Goal: Information Seeking & Learning: Learn about a topic

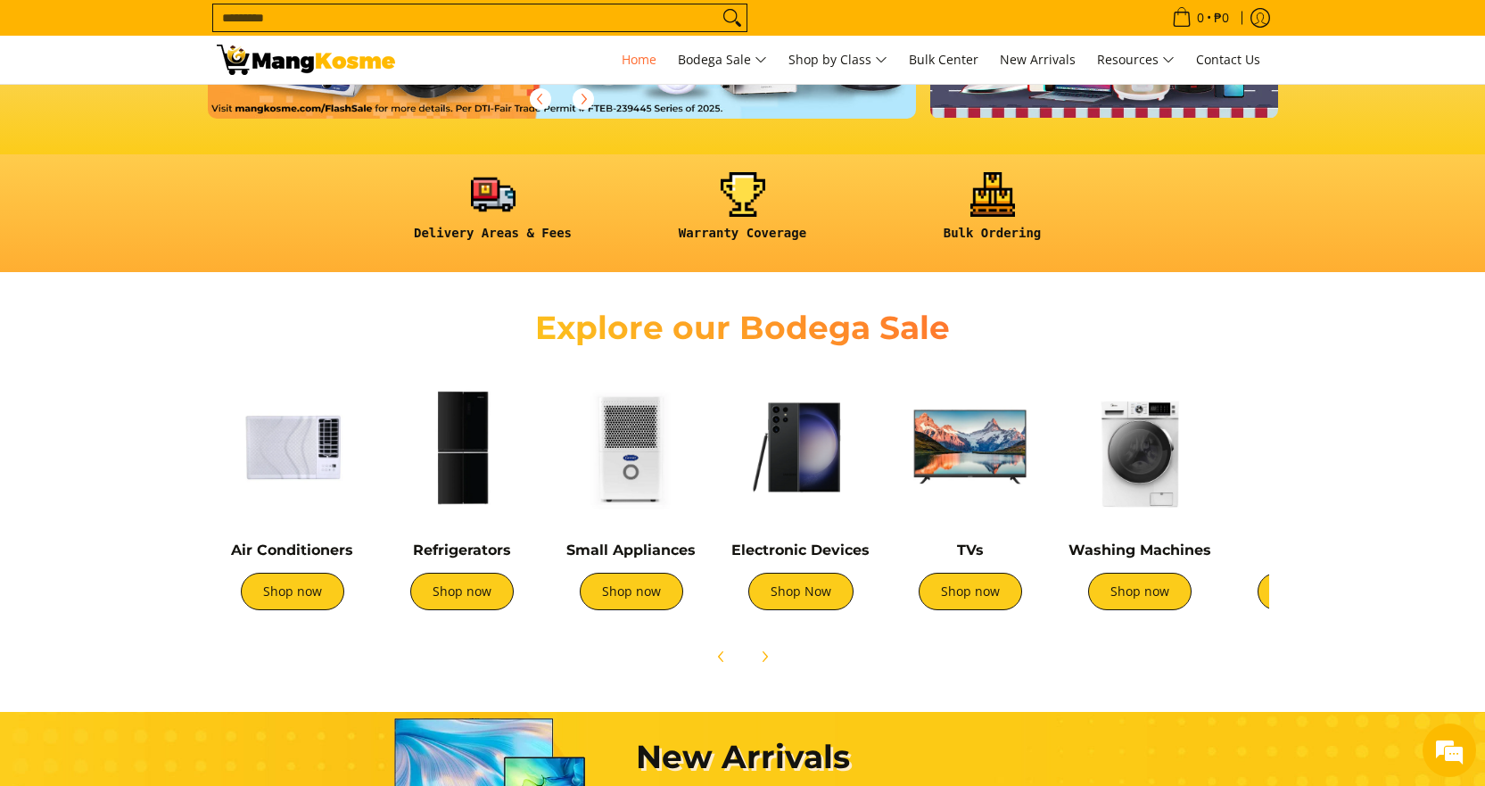
scroll to position [446, 0]
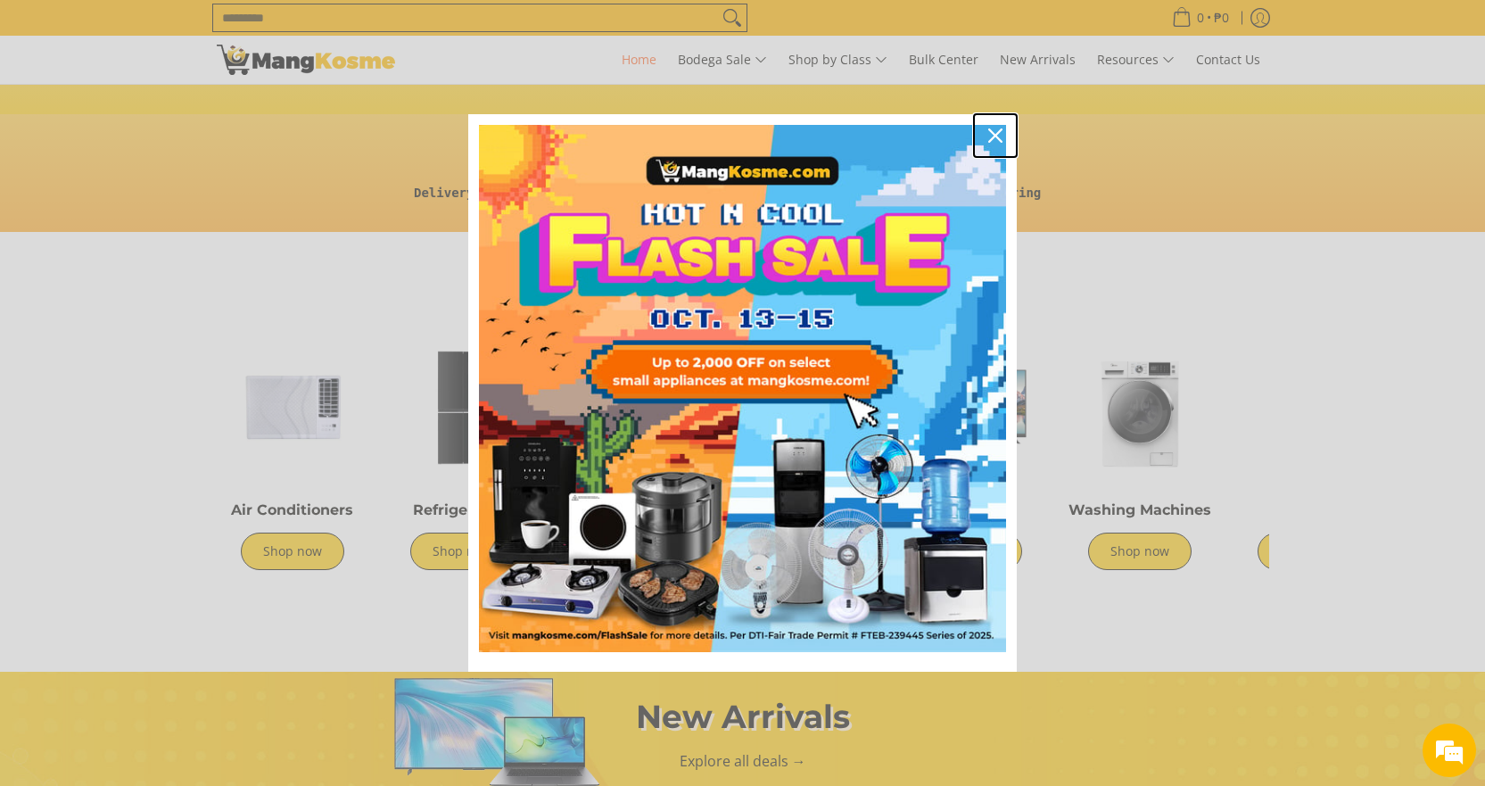
click at [990, 140] on icon "close icon" at bounding box center [995, 135] width 14 height 14
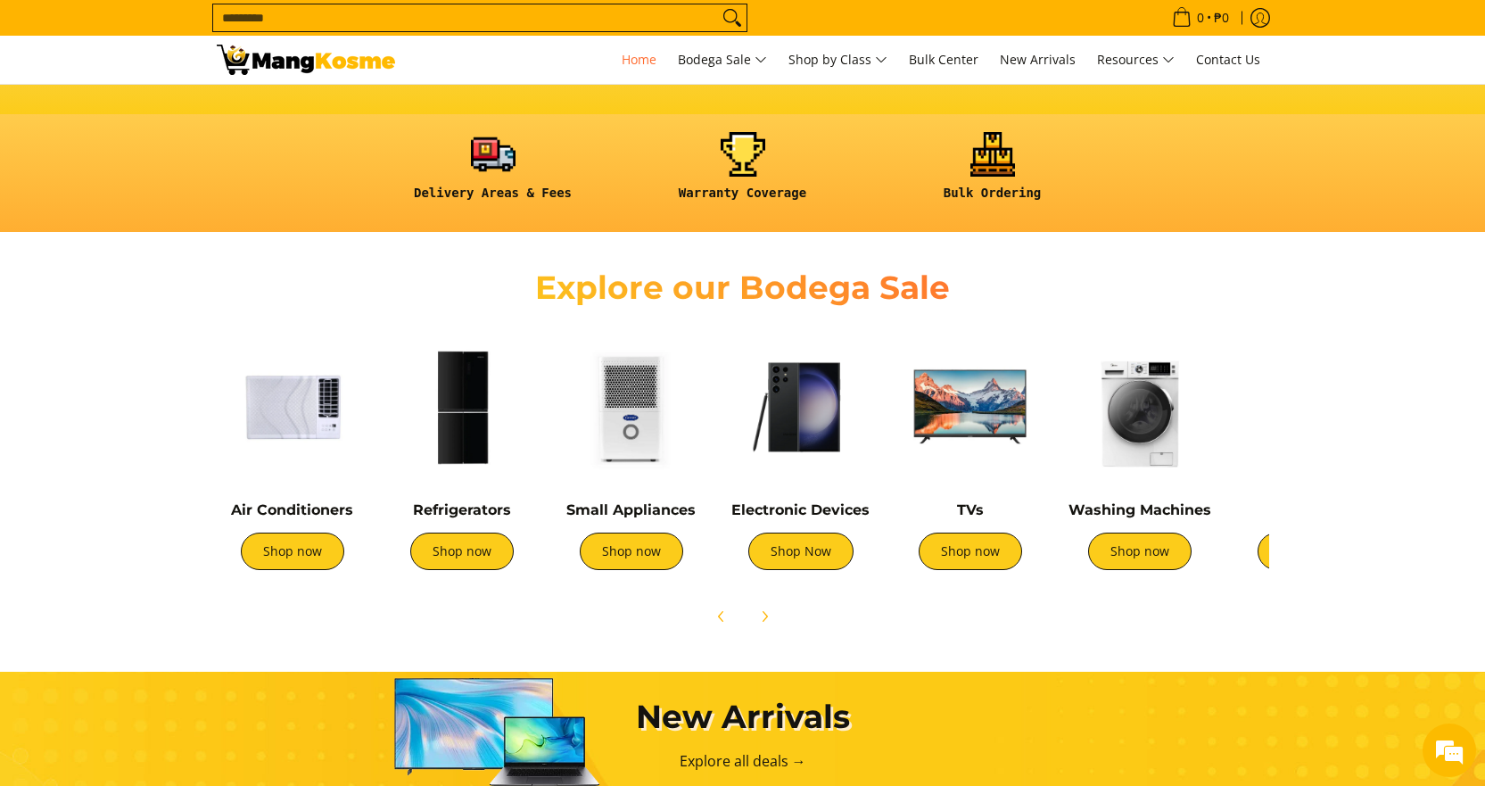
click at [295, 460] on img at bounding box center [293, 407] width 152 height 152
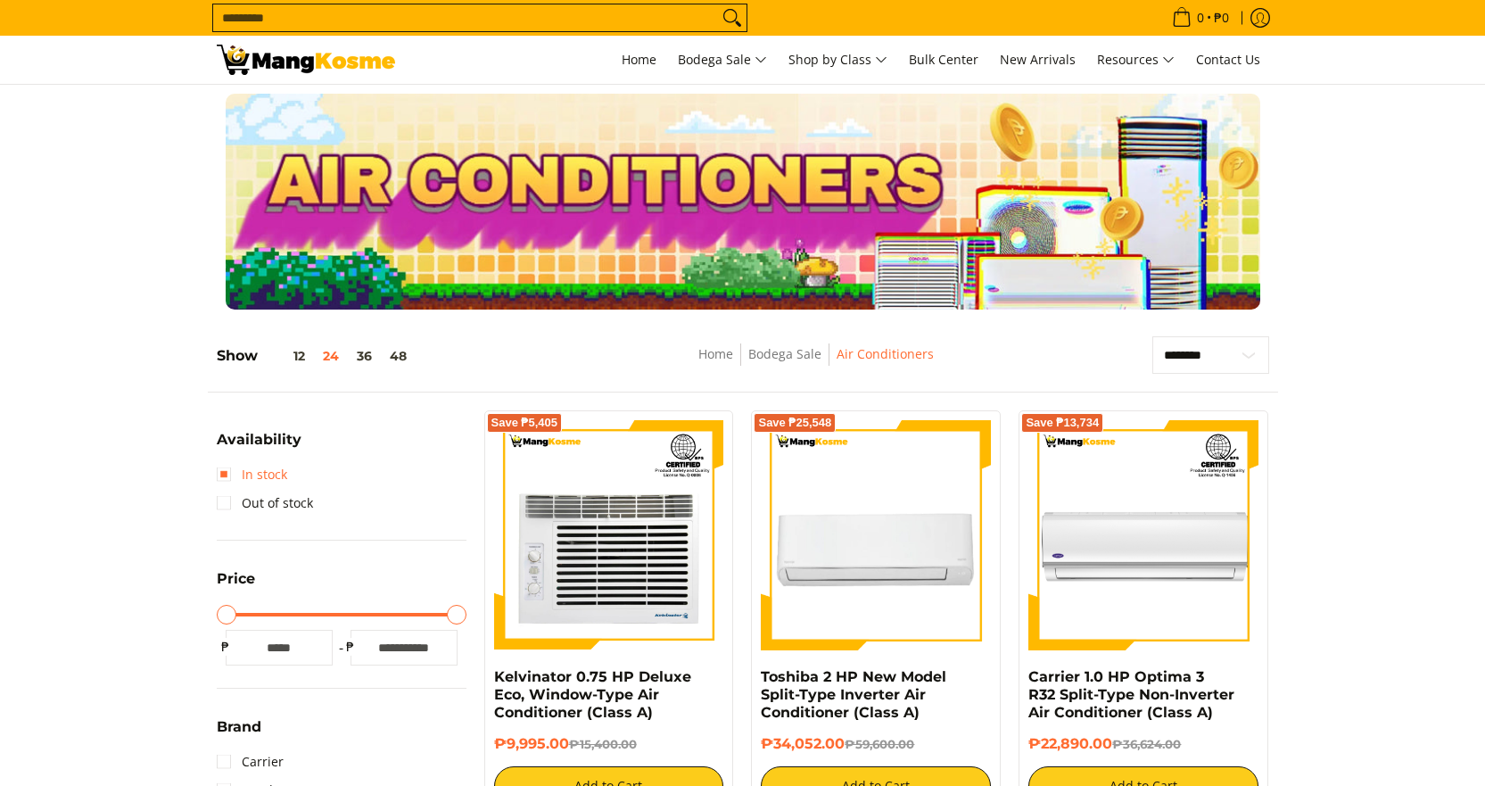
click at [244, 469] on link "In stock" at bounding box center [252, 474] width 70 height 29
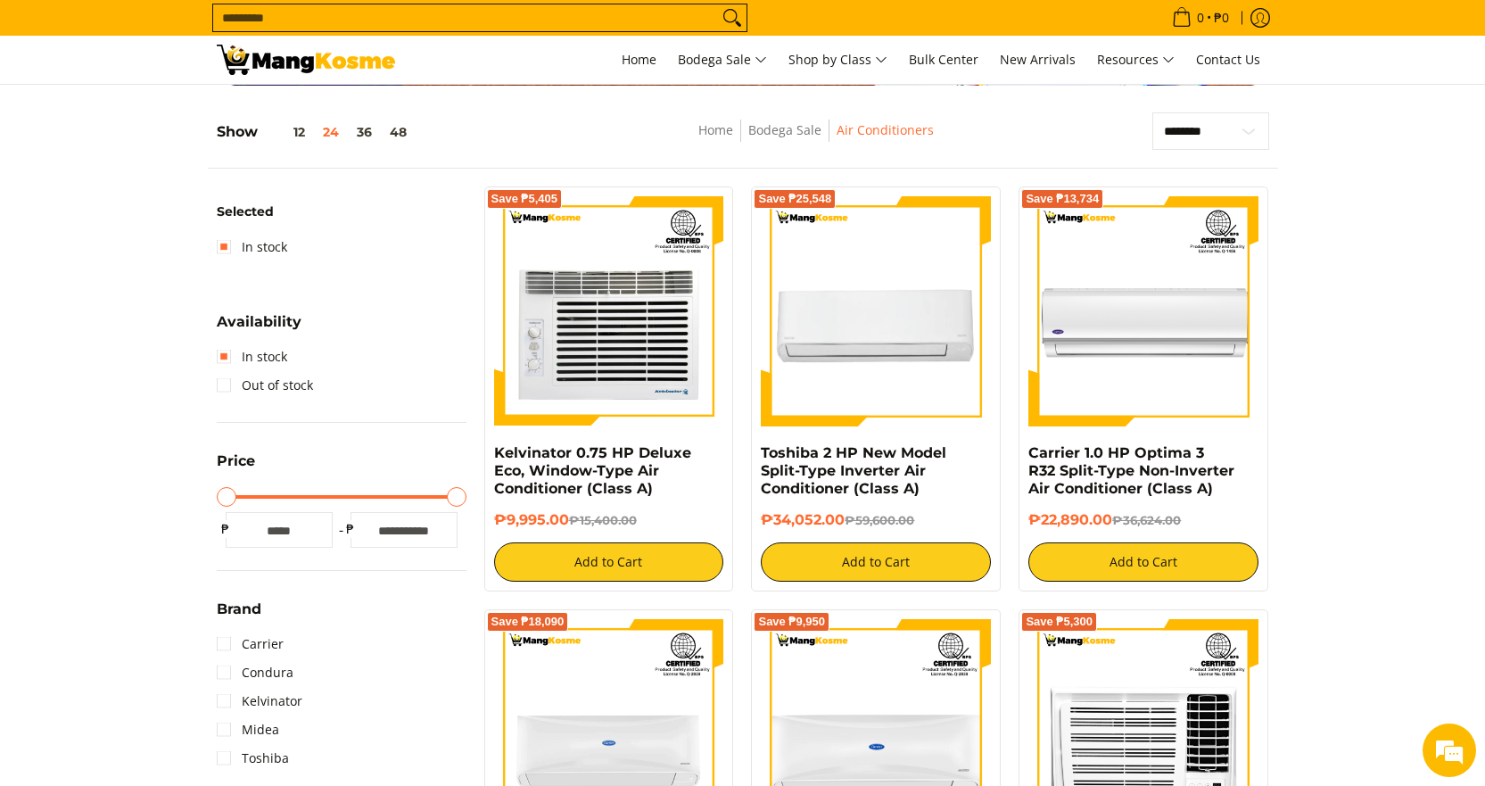
scroll to position [252, 0]
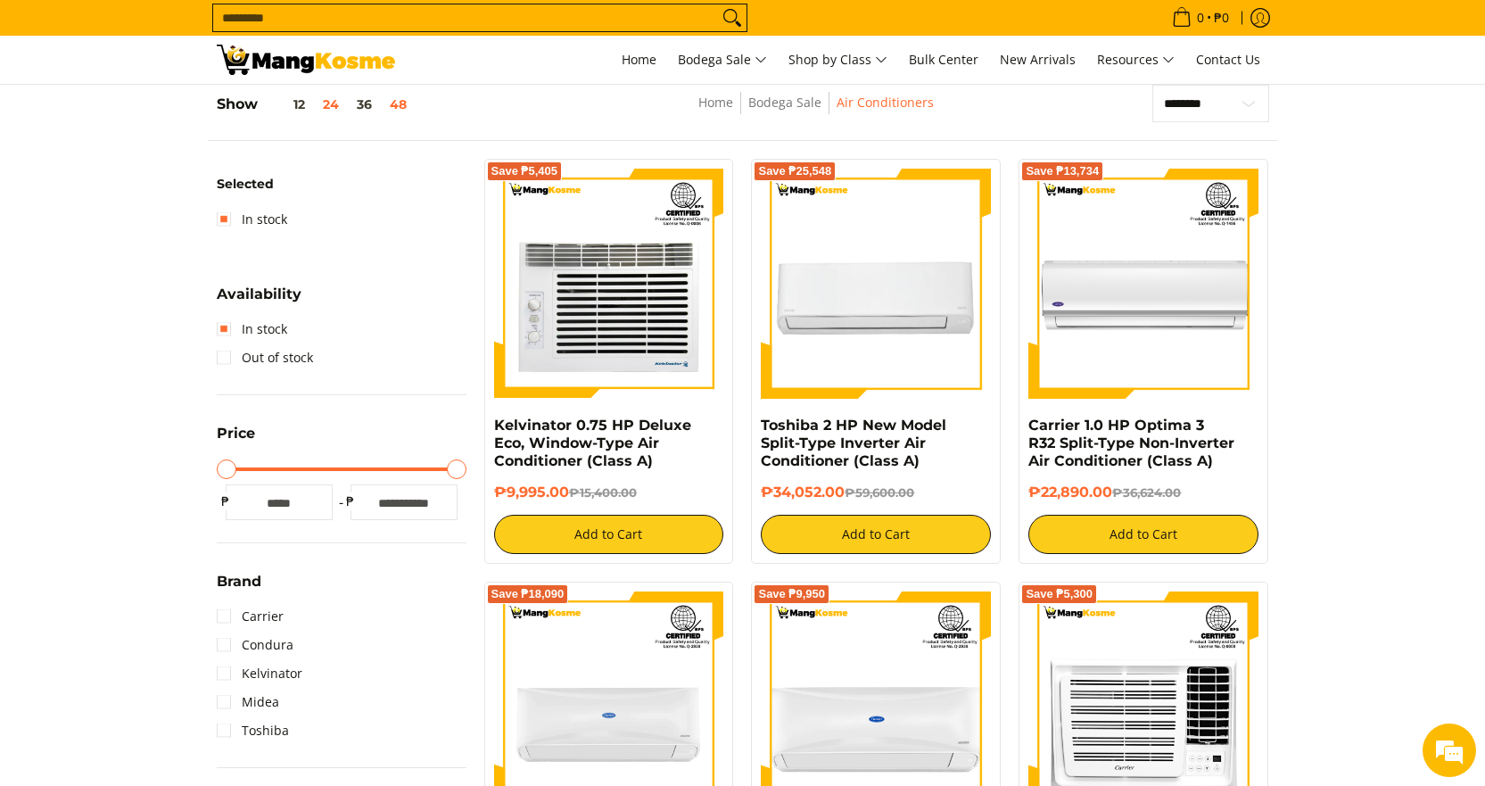
click at [407, 99] on button "48" at bounding box center [398, 104] width 35 height 14
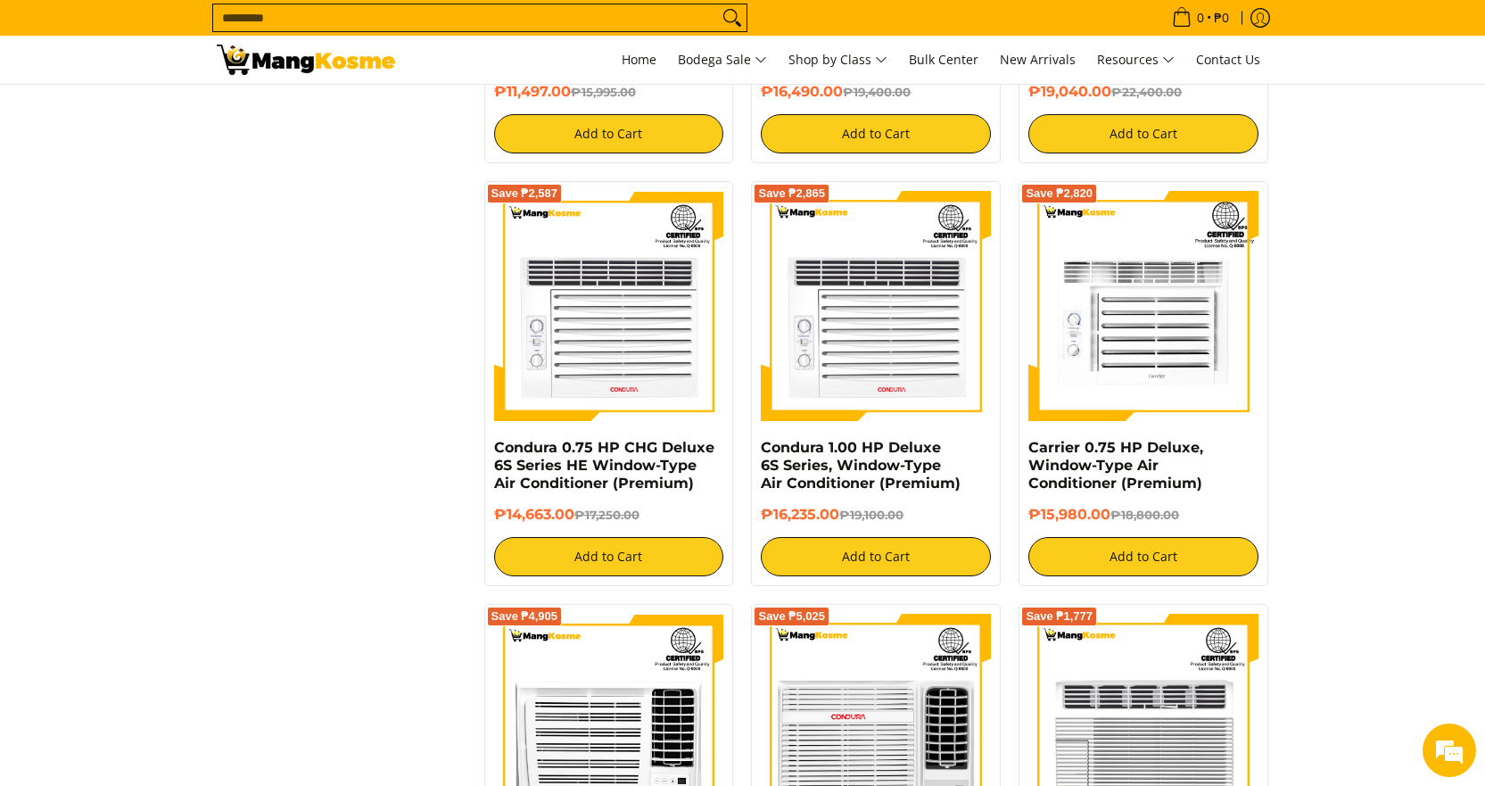
scroll to position [2481, 0]
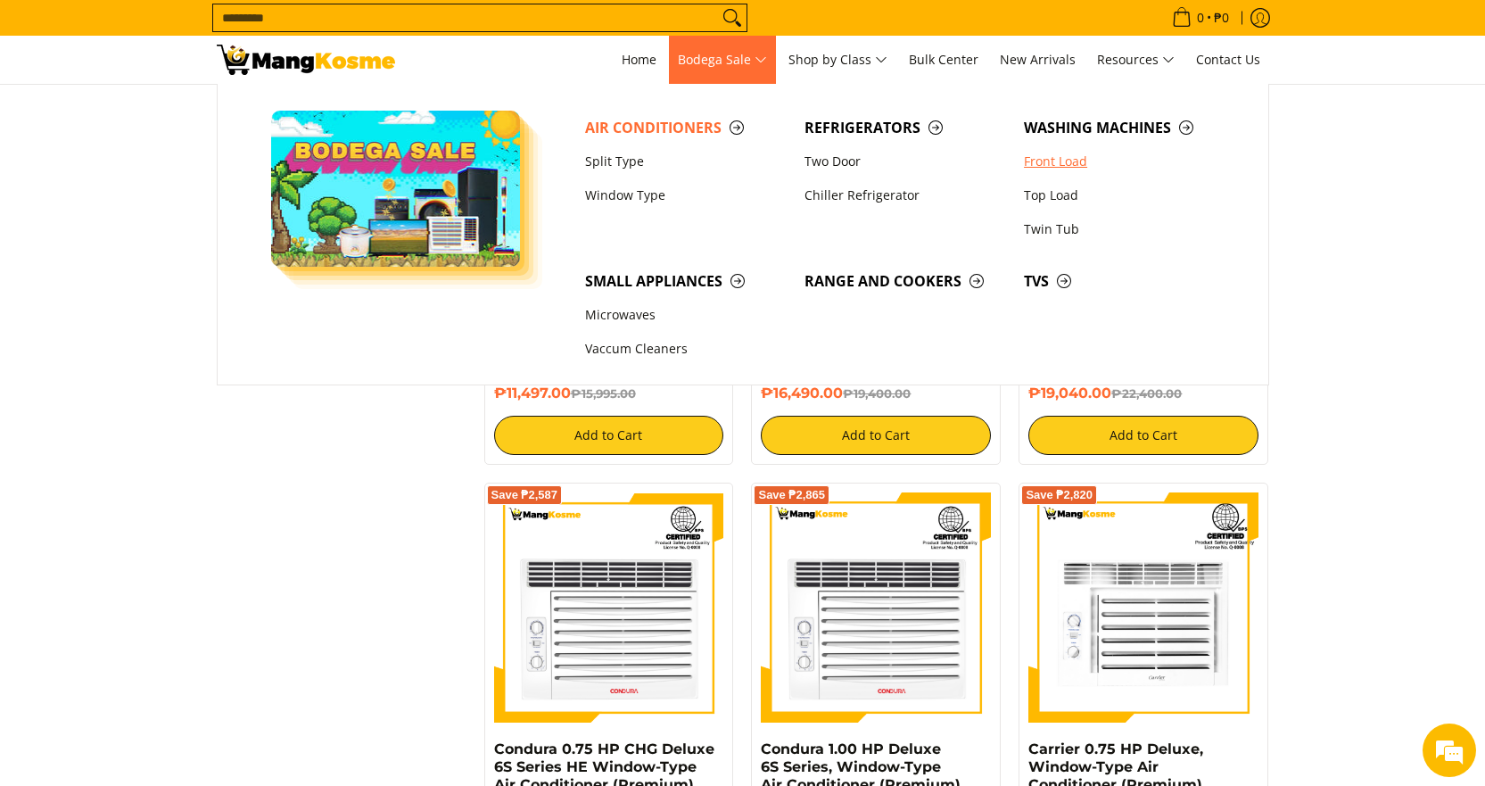
click at [1048, 156] on link "Front Load" at bounding box center [1124, 161] width 219 height 34
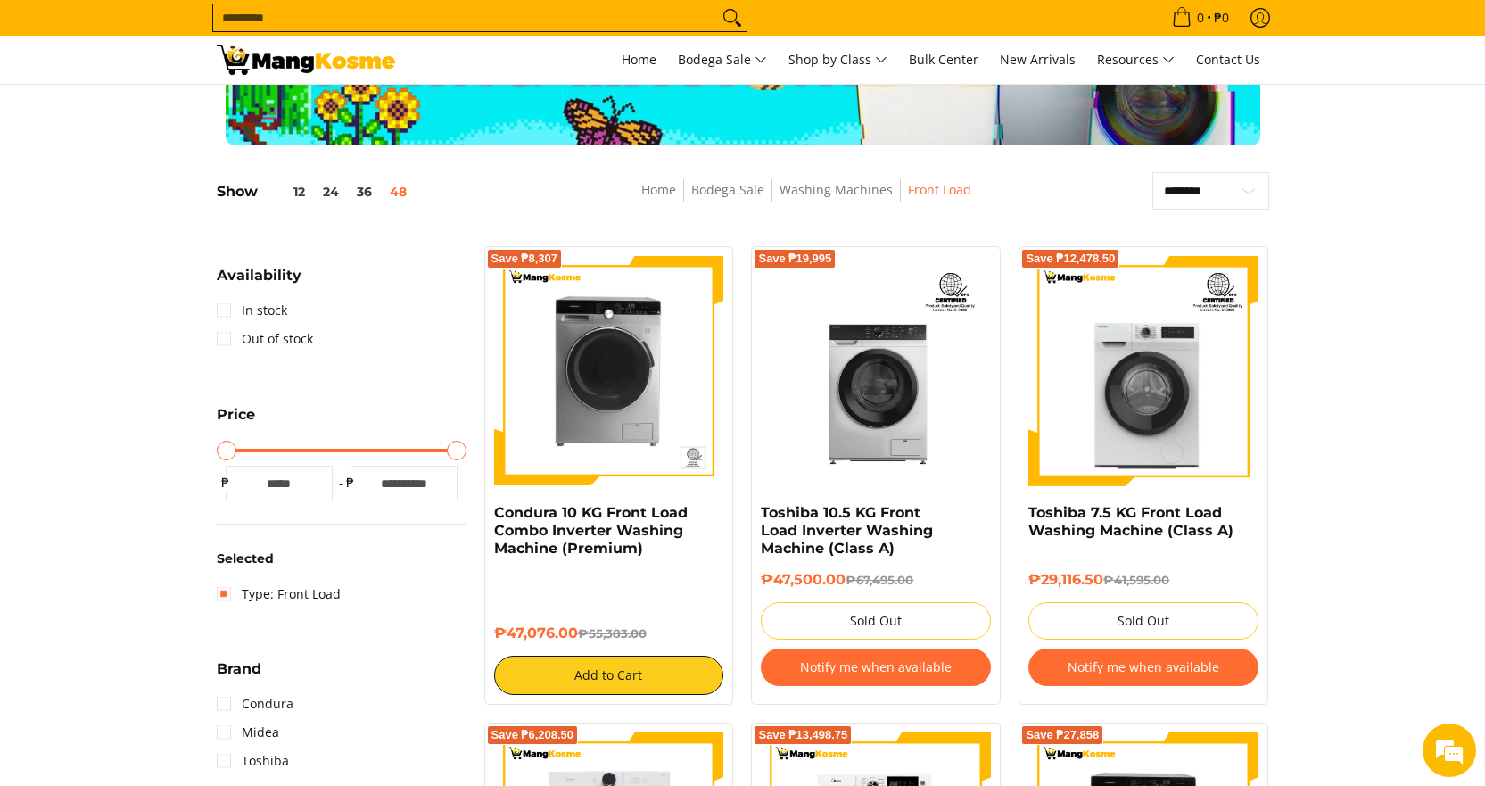
scroll to position [178, 0]
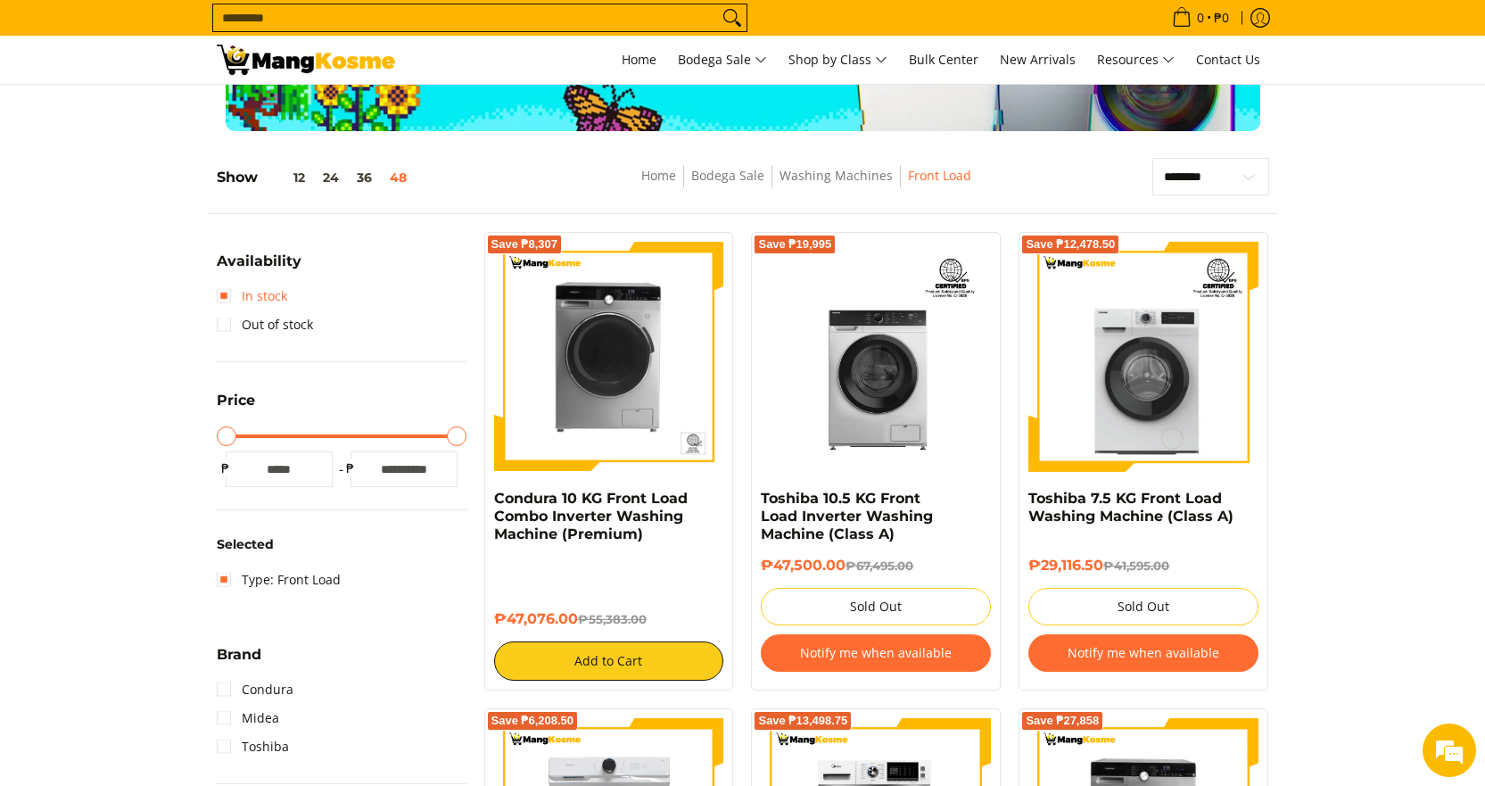
click at [219, 296] on link "In stock" at bounding box center [252, 296] width 70 height 29
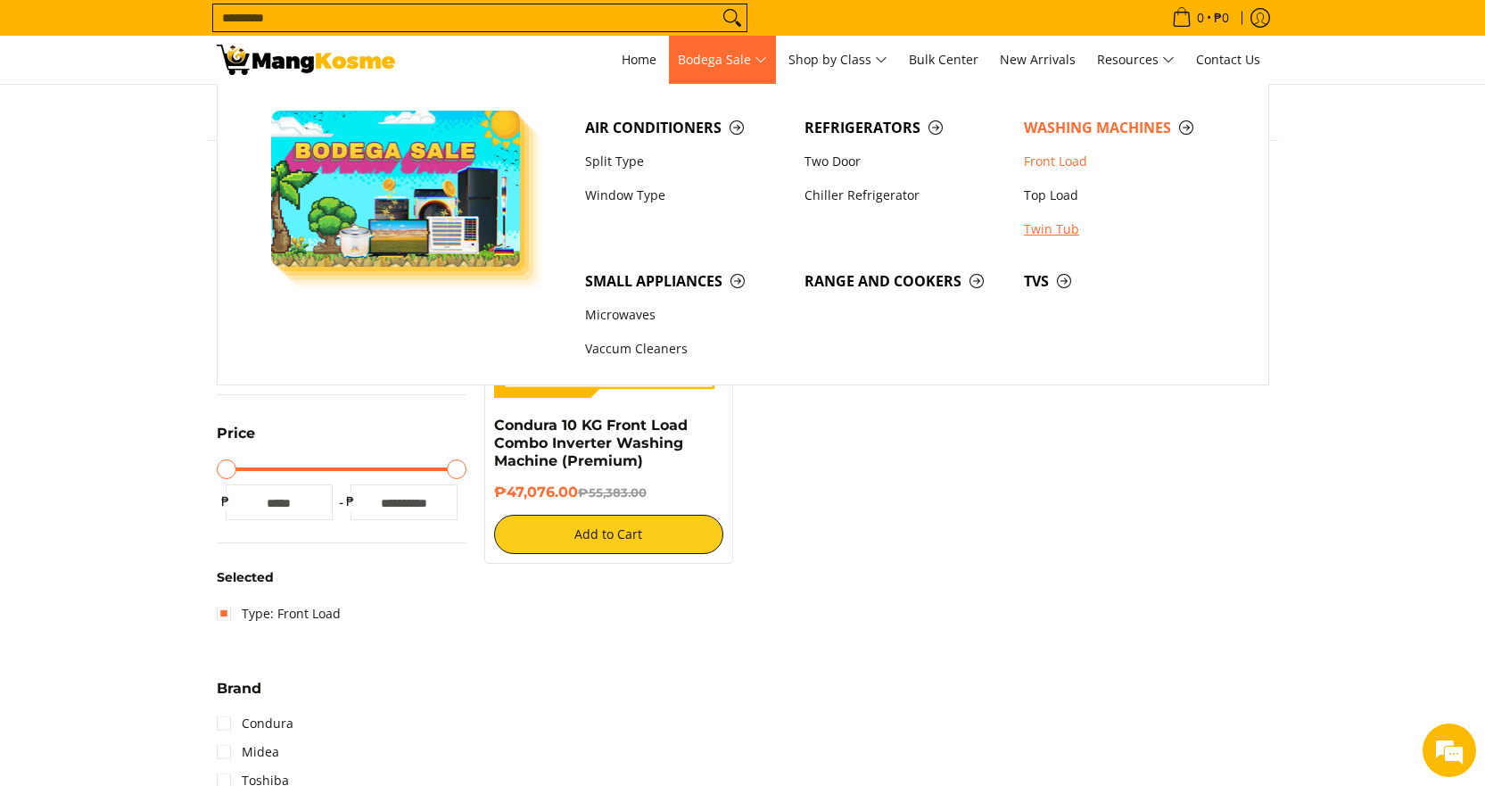
click at [1058, 233] on link "Twin Tub" at bounding box center [1124, 229] width 219 height 34
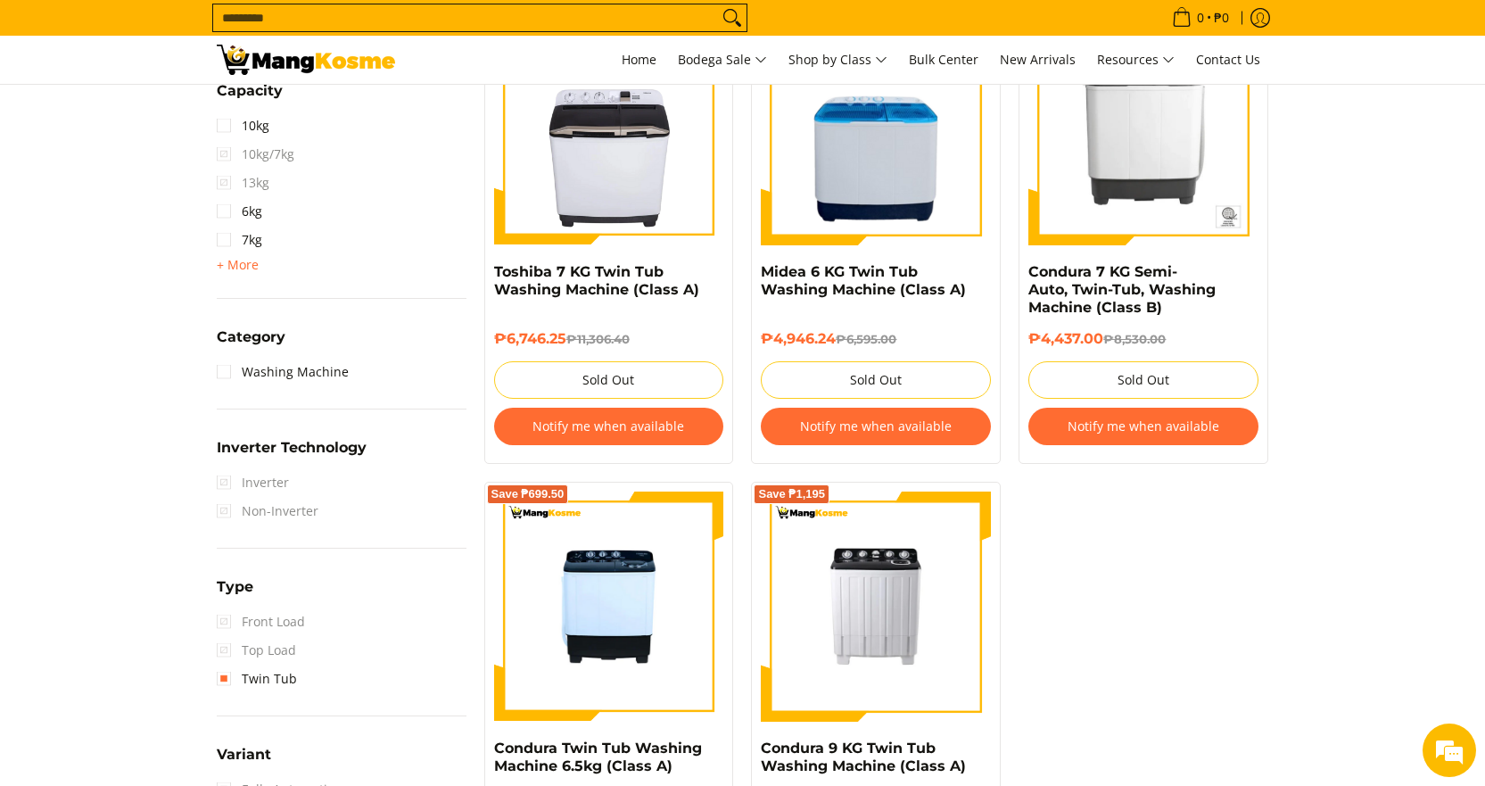
scroll to position [892, 0]
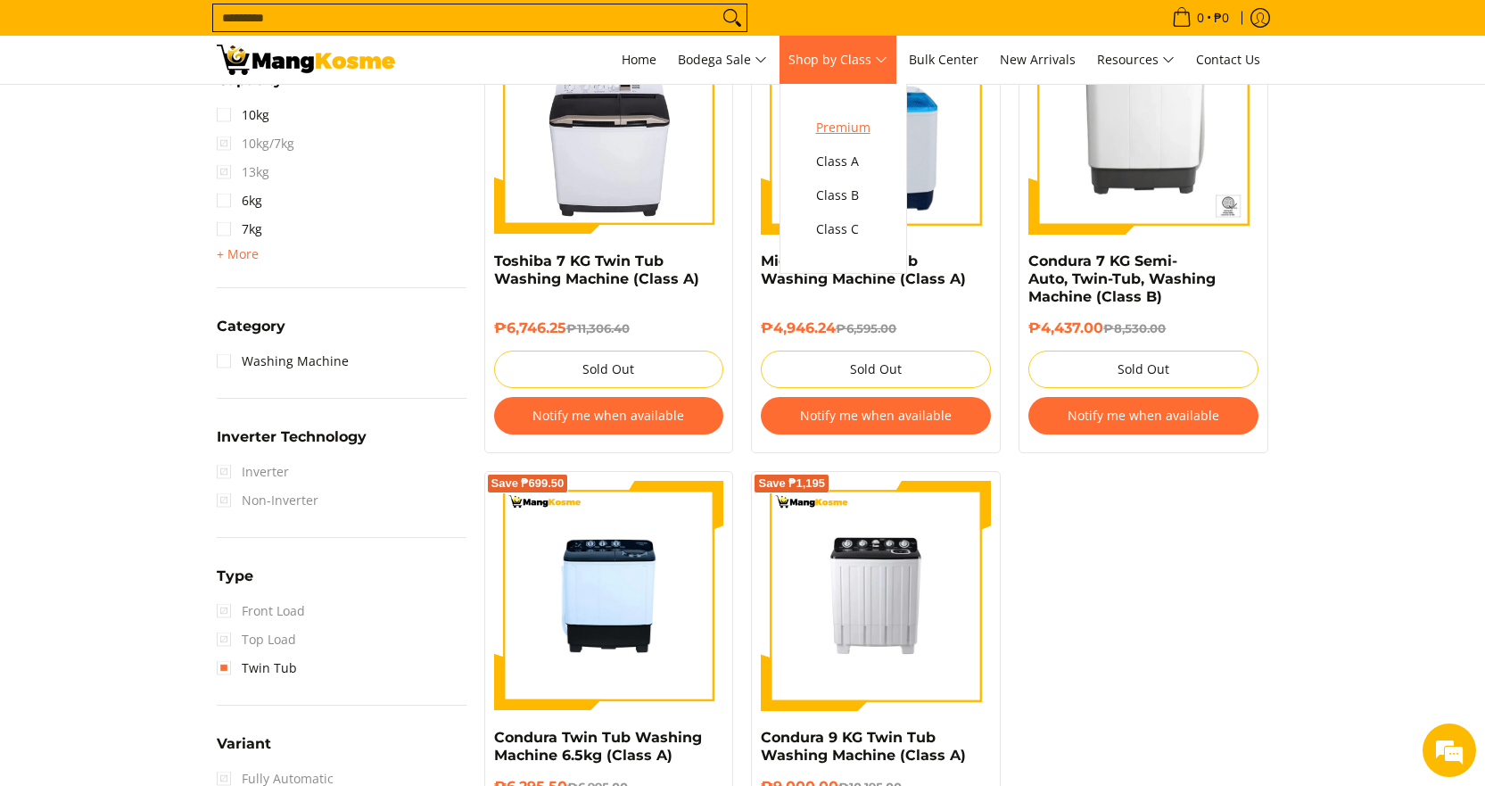
click at [855, 125] on span "Premium" at bounding box center [843, 128] width 54 height 22
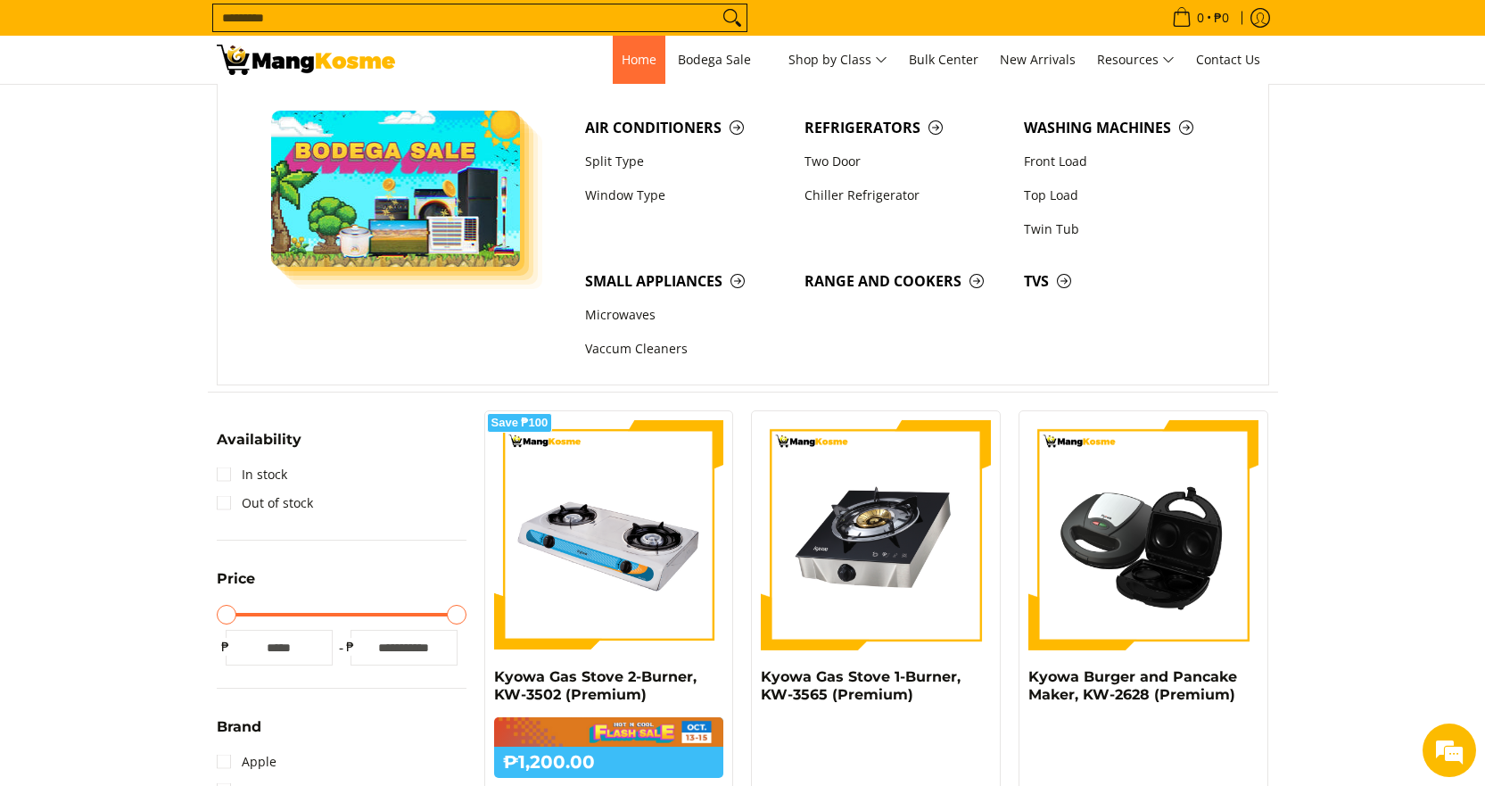
click at [622, 76] on link "Home" at bounding box center [639, 60] width 53 height 48
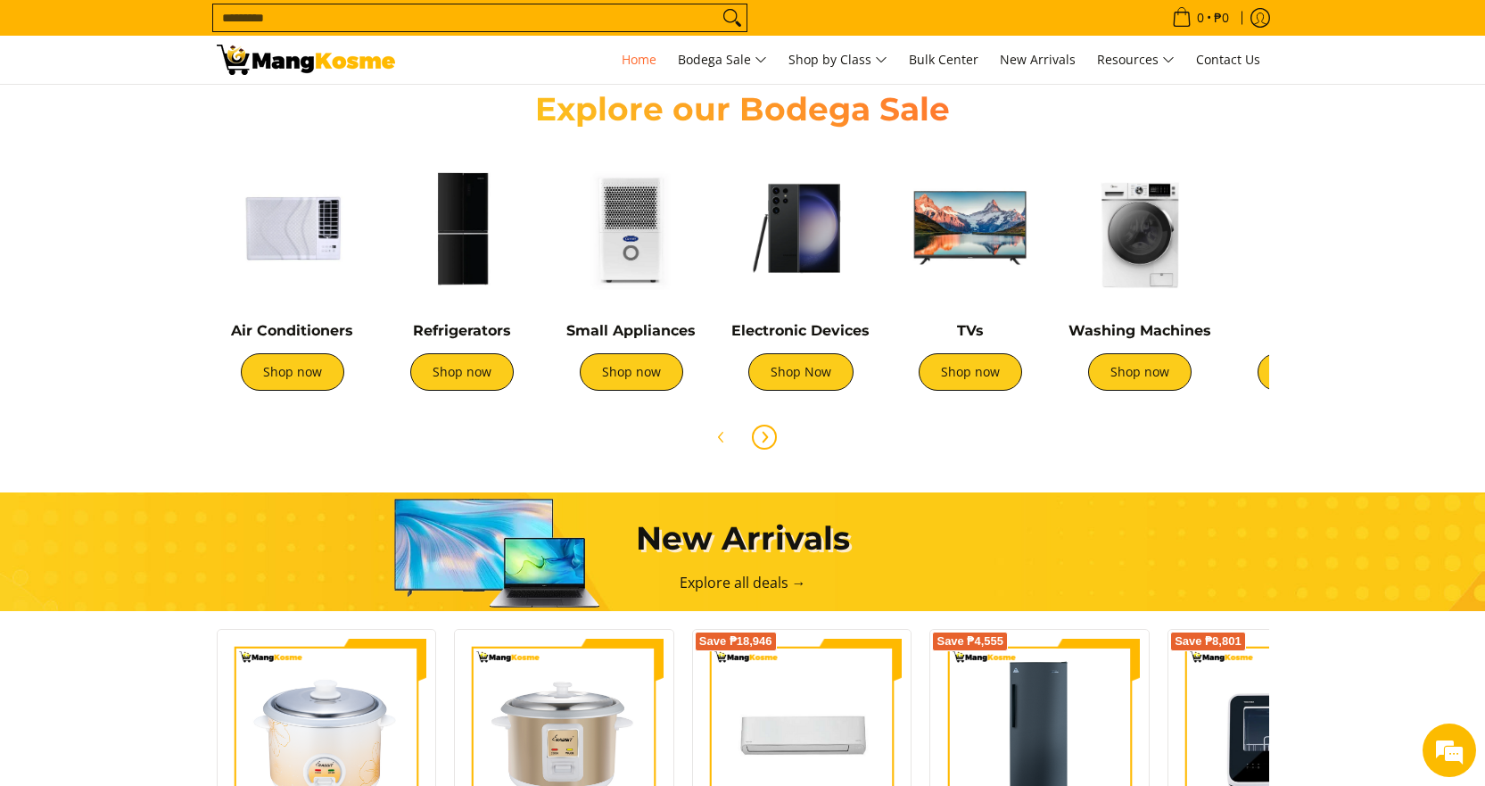
click at [780, 428] on button "Next" at bounding box center [764, 436] width 39 height 39
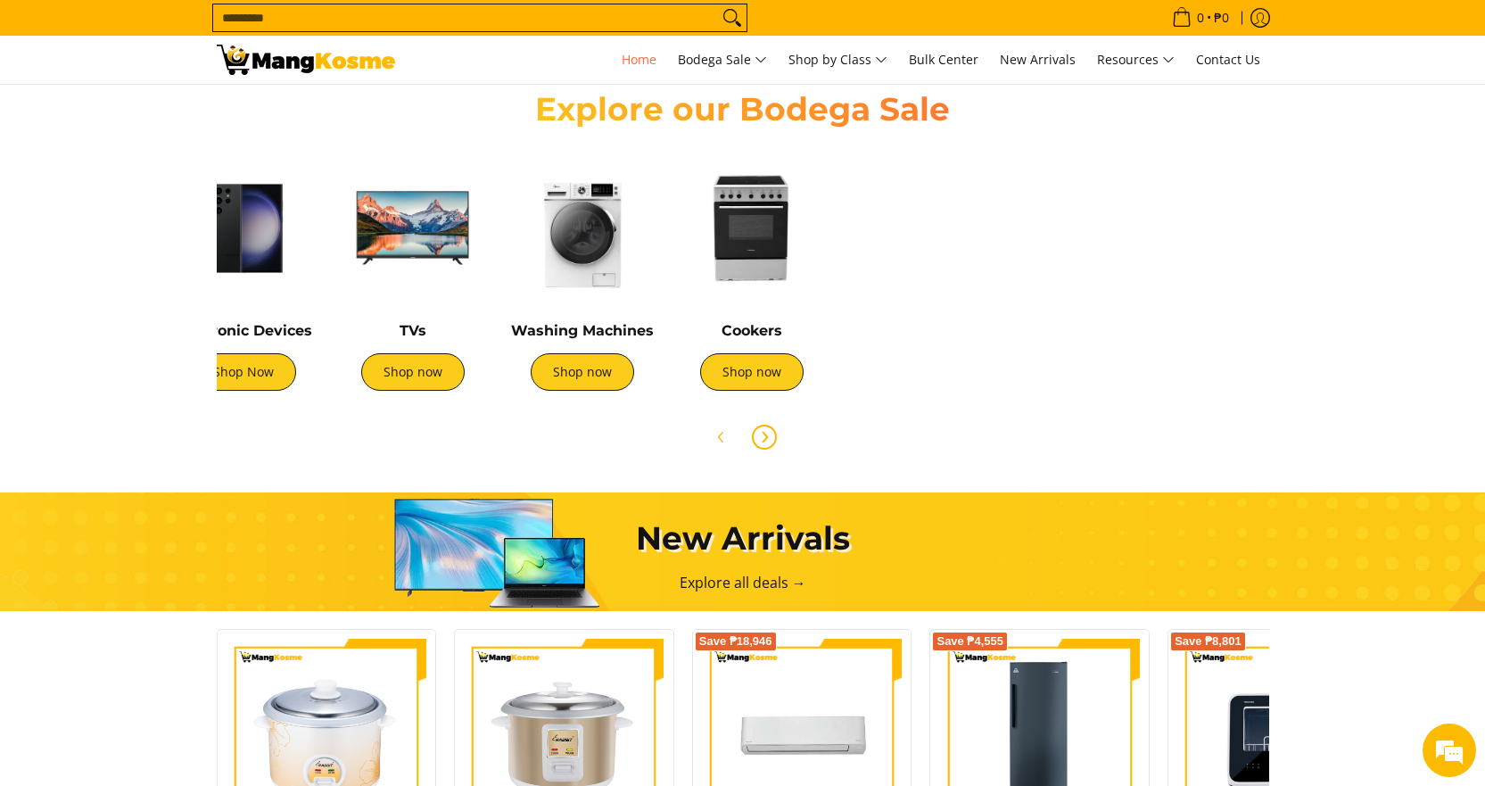
scroll to position [0, 595]
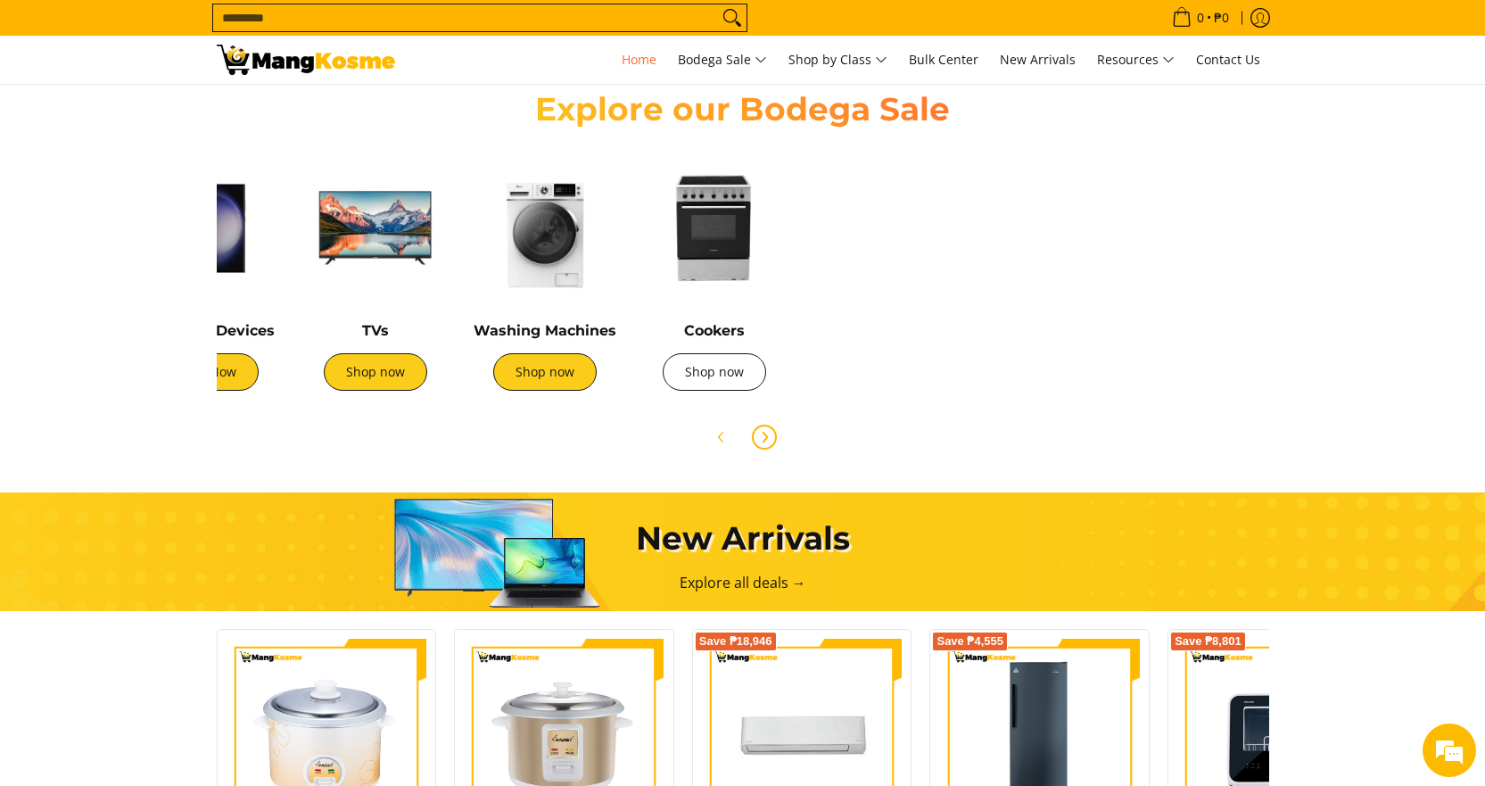
click at [738, 381] on link "Shop now" at bounding box center [714, 371] width 103 height 37
